Goal: Find specific page/section: Find specific page/section

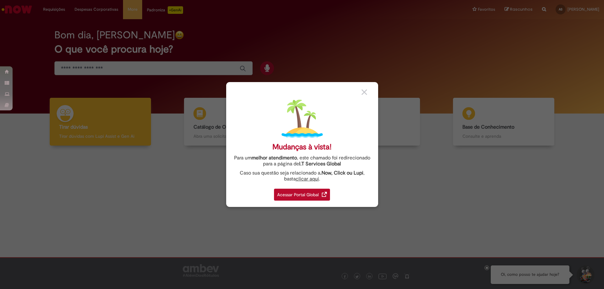
click at [307, 195] on div "Acessar Portal Global" at bounding box center [302, 195] width 56 height 12
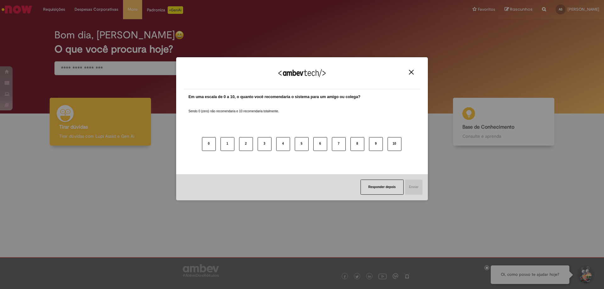
click at [411, 72] on img "Close" at bounding box center [411, 72] width 5 height 5
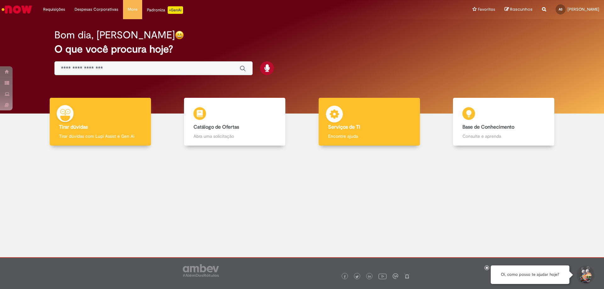
click at [366, 119] on div "Serviços de TI Serviços de TI Encontre ajuda" at bounding box center [369, 122] width 101 height 48
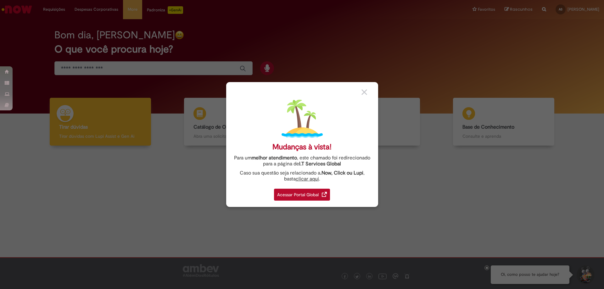
click at [311, 198] on div "Acessar Portal Global" at bounding box center [302, 195] width 56 height 12
